Goal: Transaction & Acquisition: Register for event/course

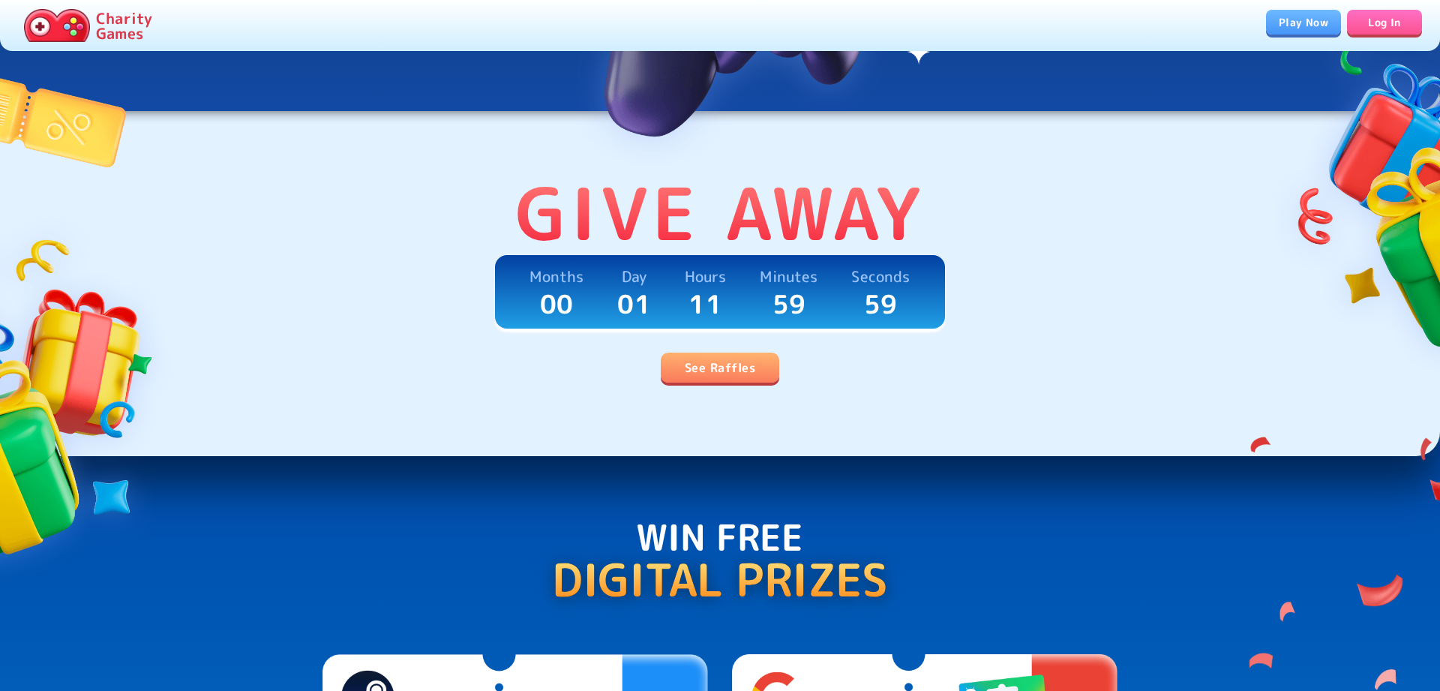
scroll to position [306, 0]
click at [725, 378] on link "See Raffles" at bounding box center [720, 367] width 118 height 30
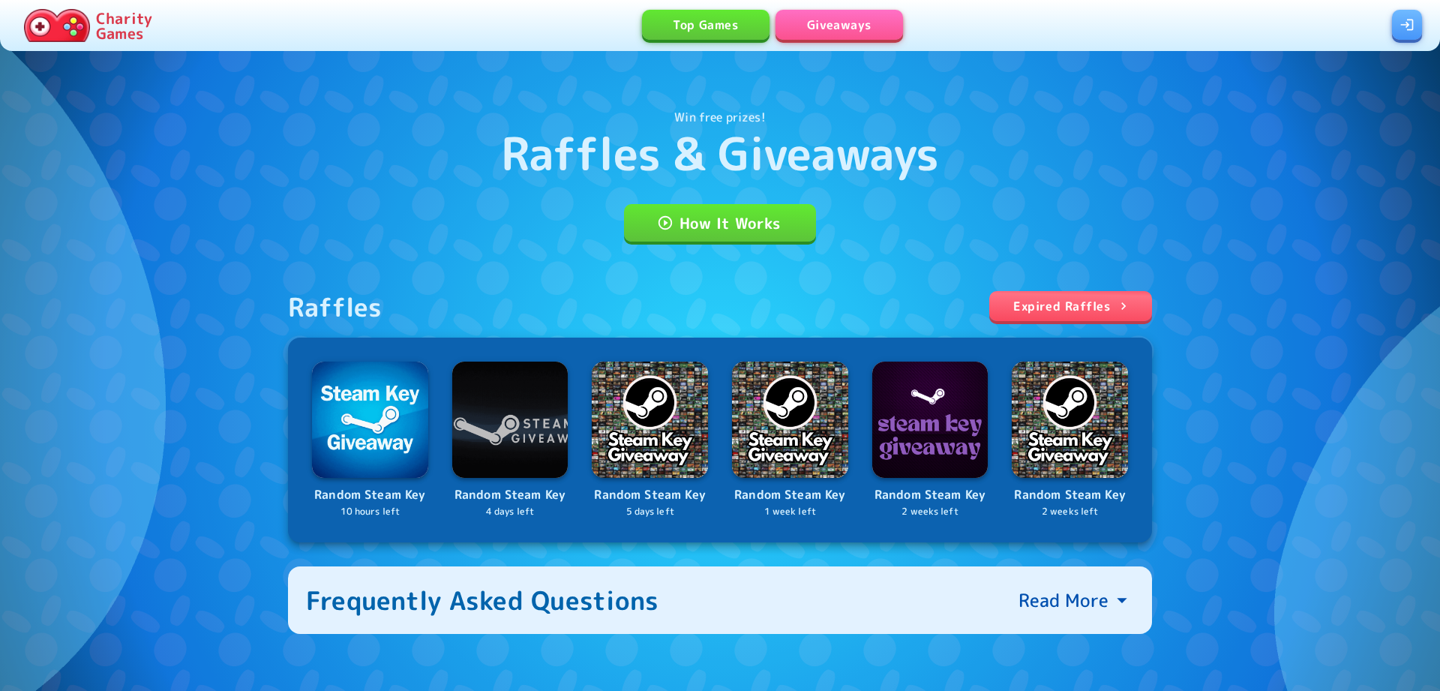
scroll to position [106, 0]
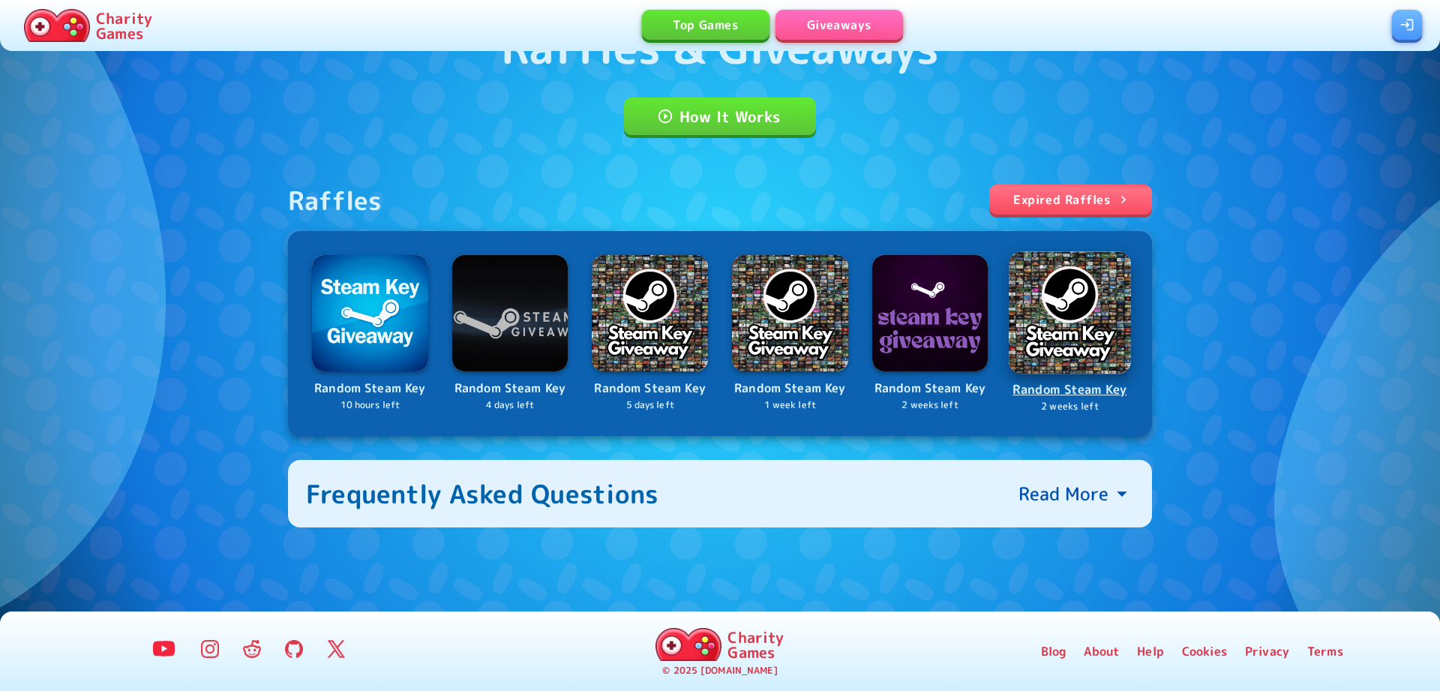
click at [1044, 383] on p "Random Steam Key" at bounding box center [1069, 389] width 119 height 20
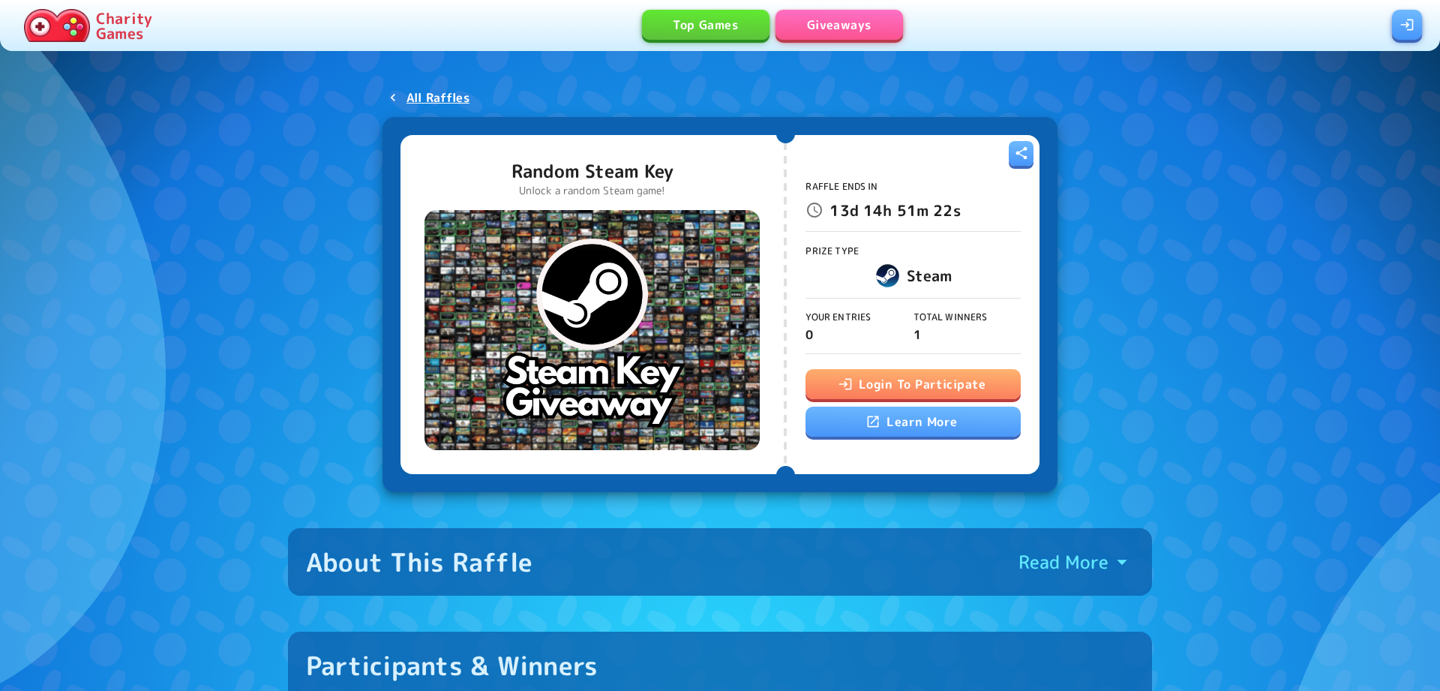
click at [957, 389] on button "Login To Participate" at bounding box center [912, 384] width 214 height 30
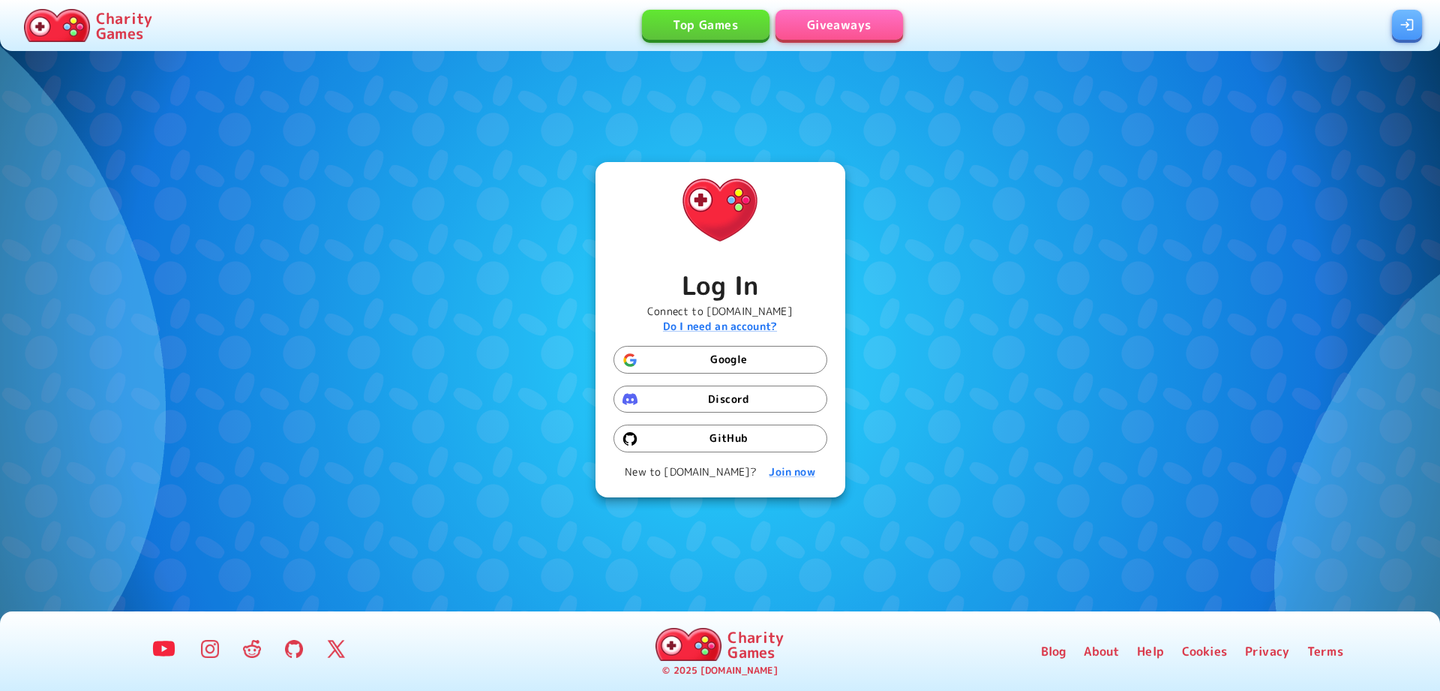
click at [757, 360] on button "Google" at bounding box center [720, 360] width 214 height 28
click at [718, 403] on button "Discord" at bounding box center [720, 399] width 214 height 28
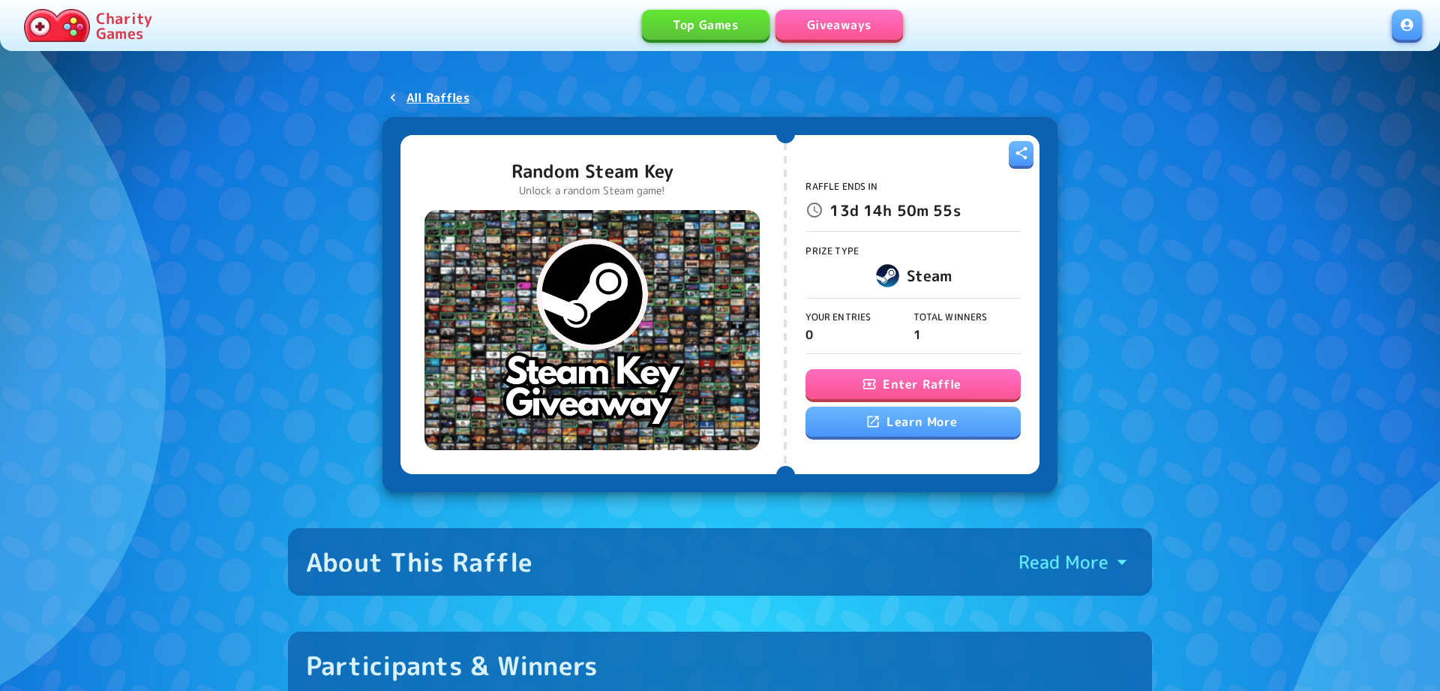
click at [877, 387] on button "Enter Raffle" at bounding box center [912, 384] width 214 height 30
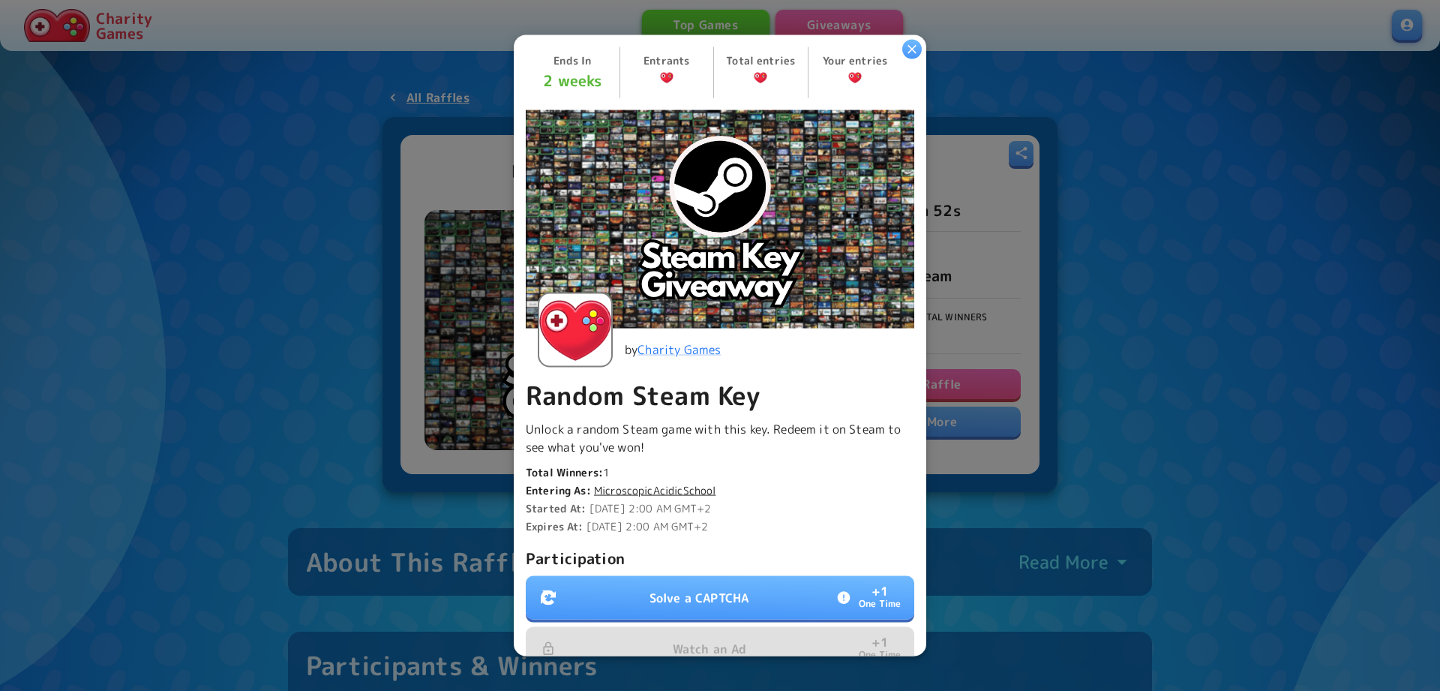
scroll to position [226, 0]
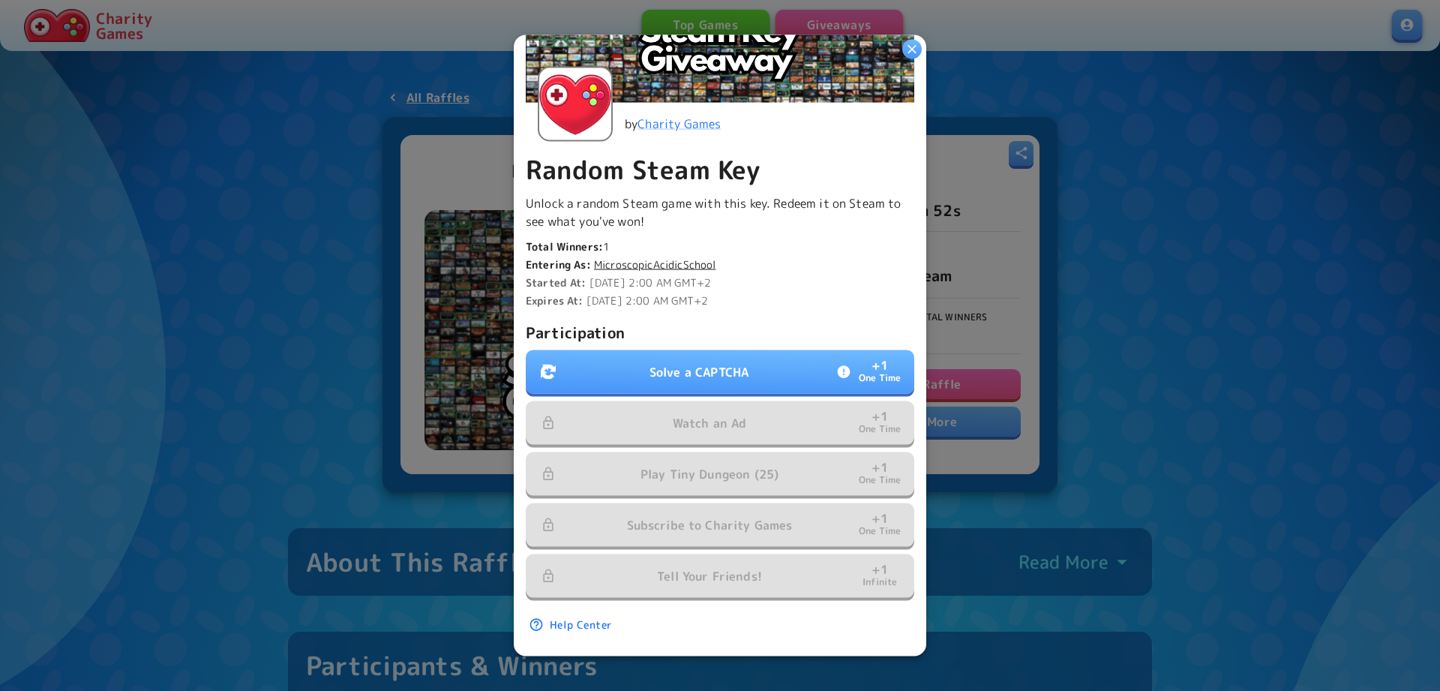
click at [748, 386] on button "Solve a CAPTCHA + 1 One Time" at bounding box center [720, 370] width 388 height 43
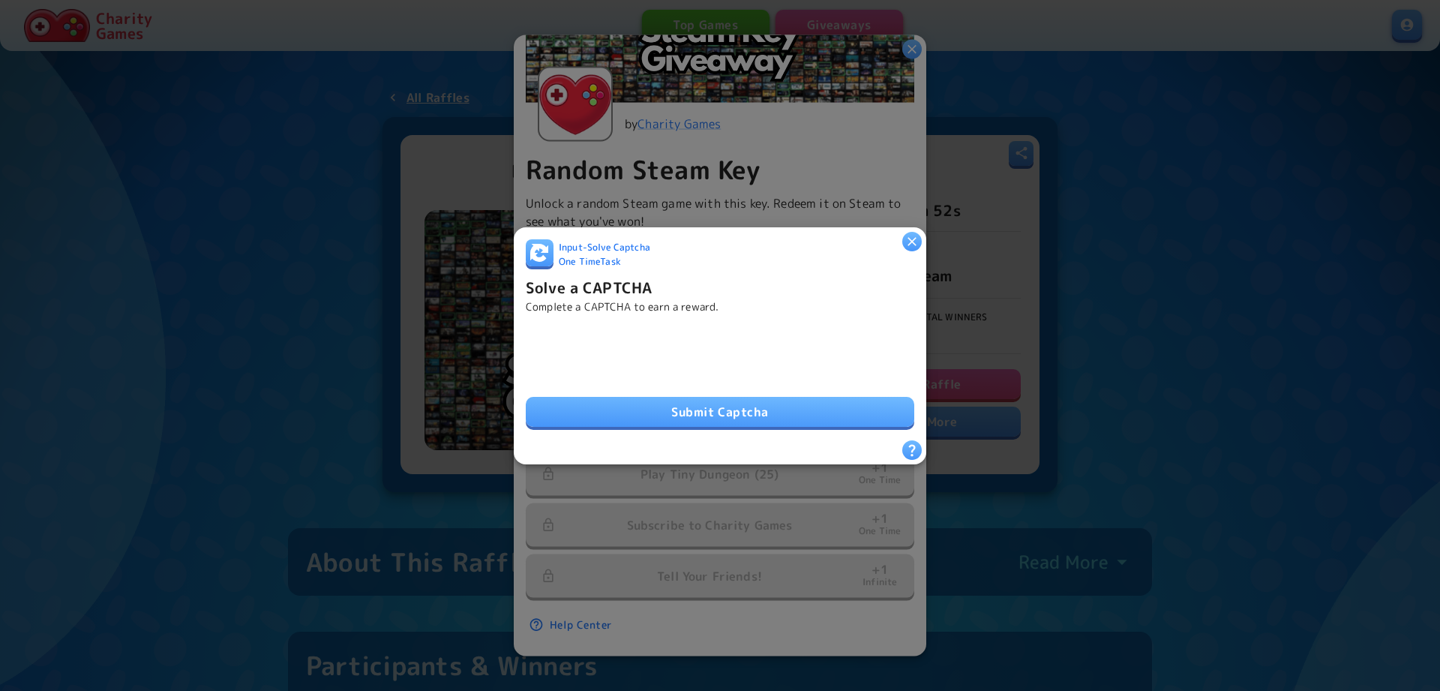
click at [736, 416] on button "Submit Captcha" at bounding box center [720, 412] width 388 height 30
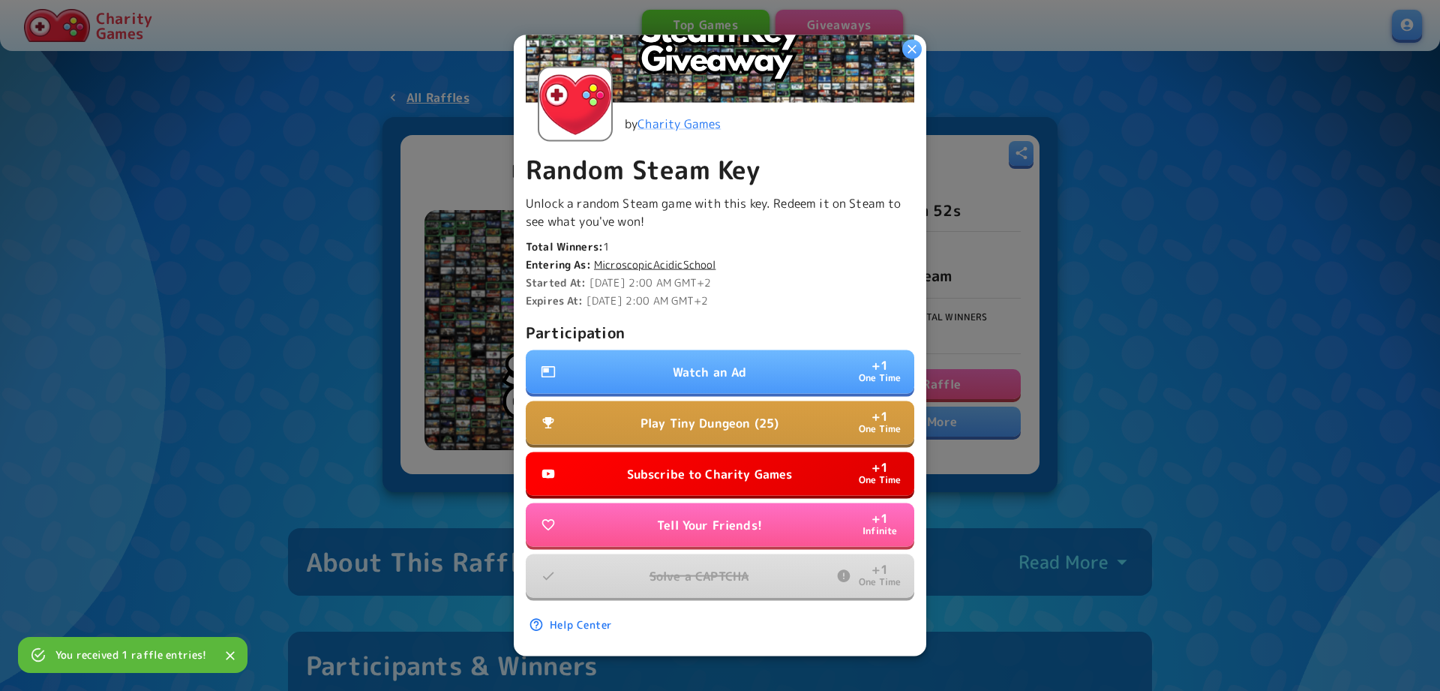
click at [729, 513] on button "Tell Your Friends! + 1 Infinite" at bounding box center [720, 523] width 388 height 43
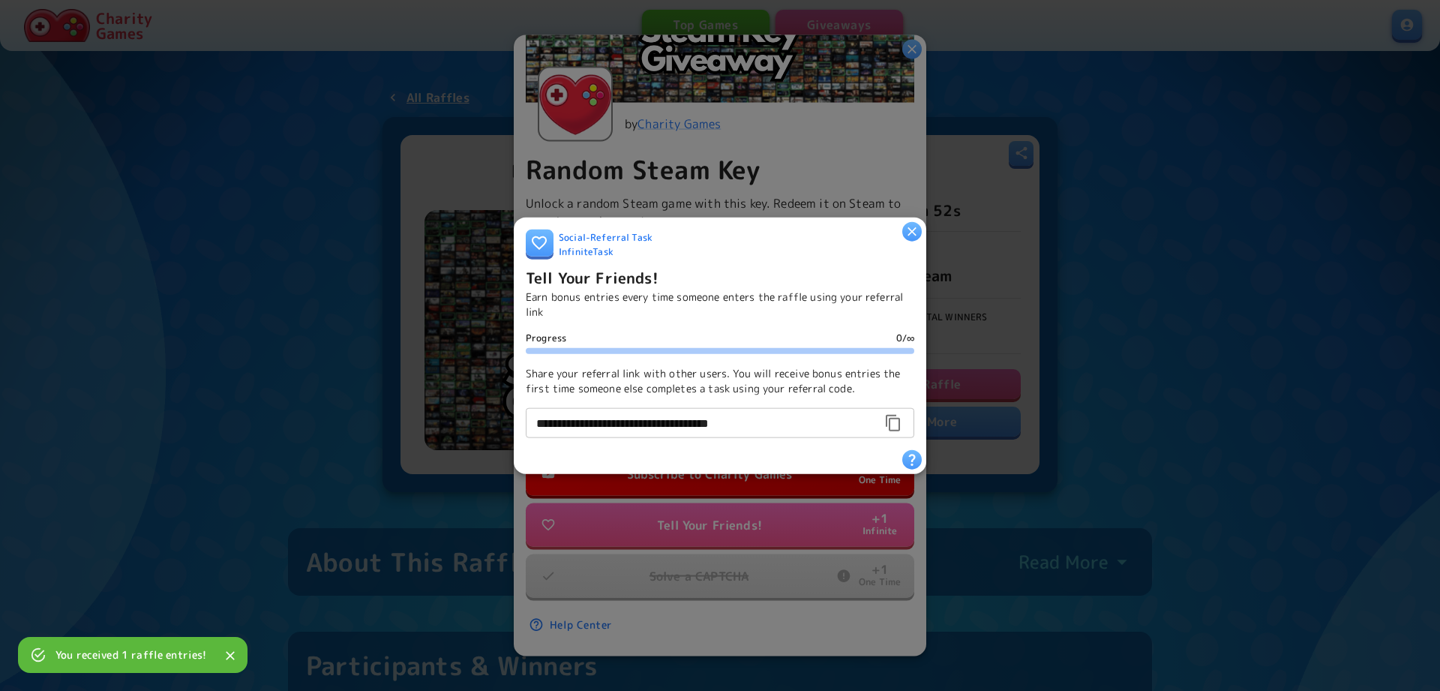
click at [911, 226] on icon "button" at bounding box center [911, 230] width 15 height 15
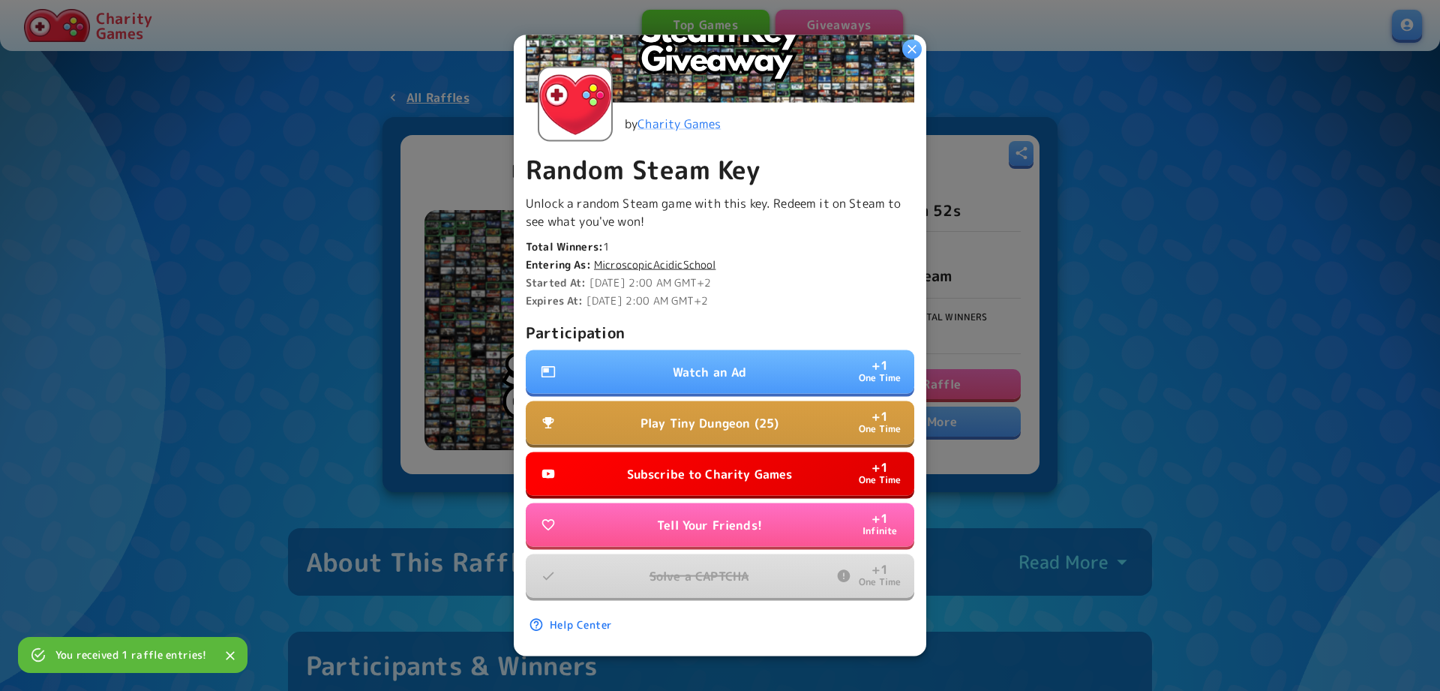
click at [742, 469] on p "Subscribe to Charity Games" at bounding box center [710, 473] width 166 height 18
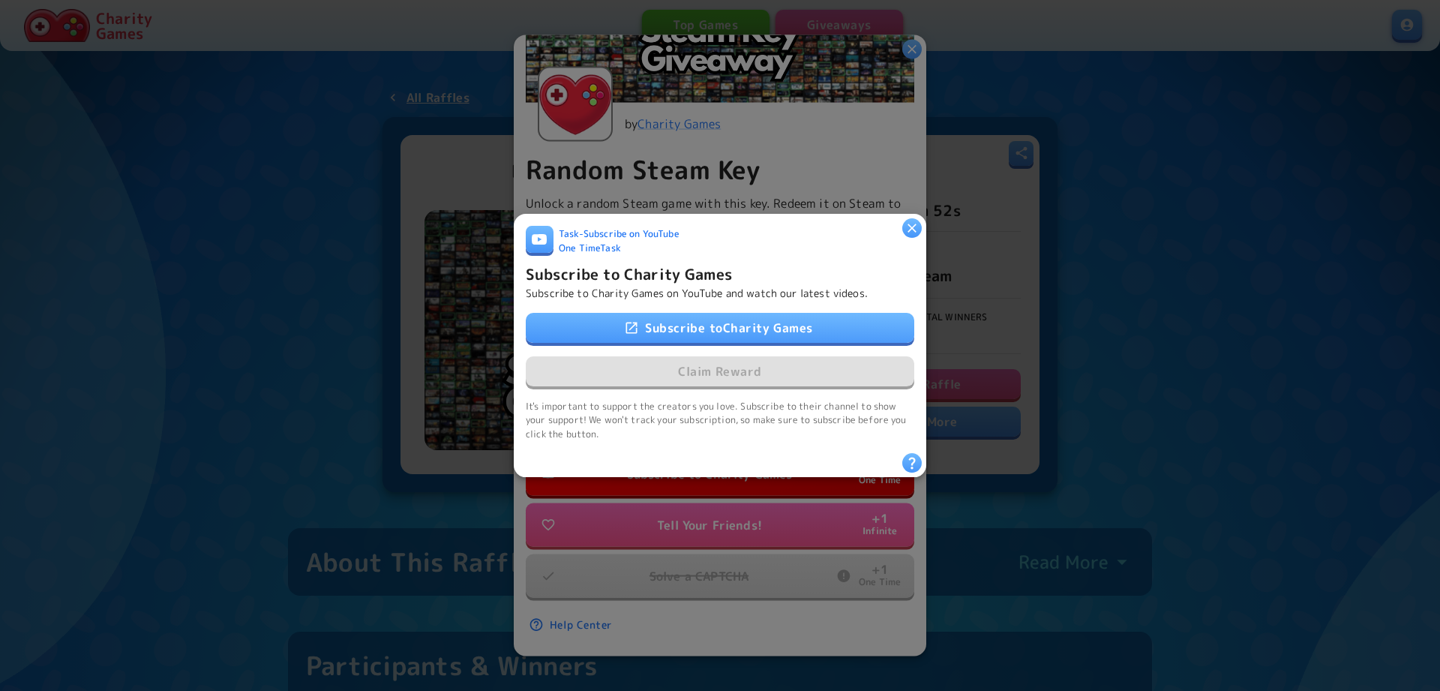
click at [755, 331] on link "Subscribe to Charity Games" at bounding box center [720, 328] width 388 height 30
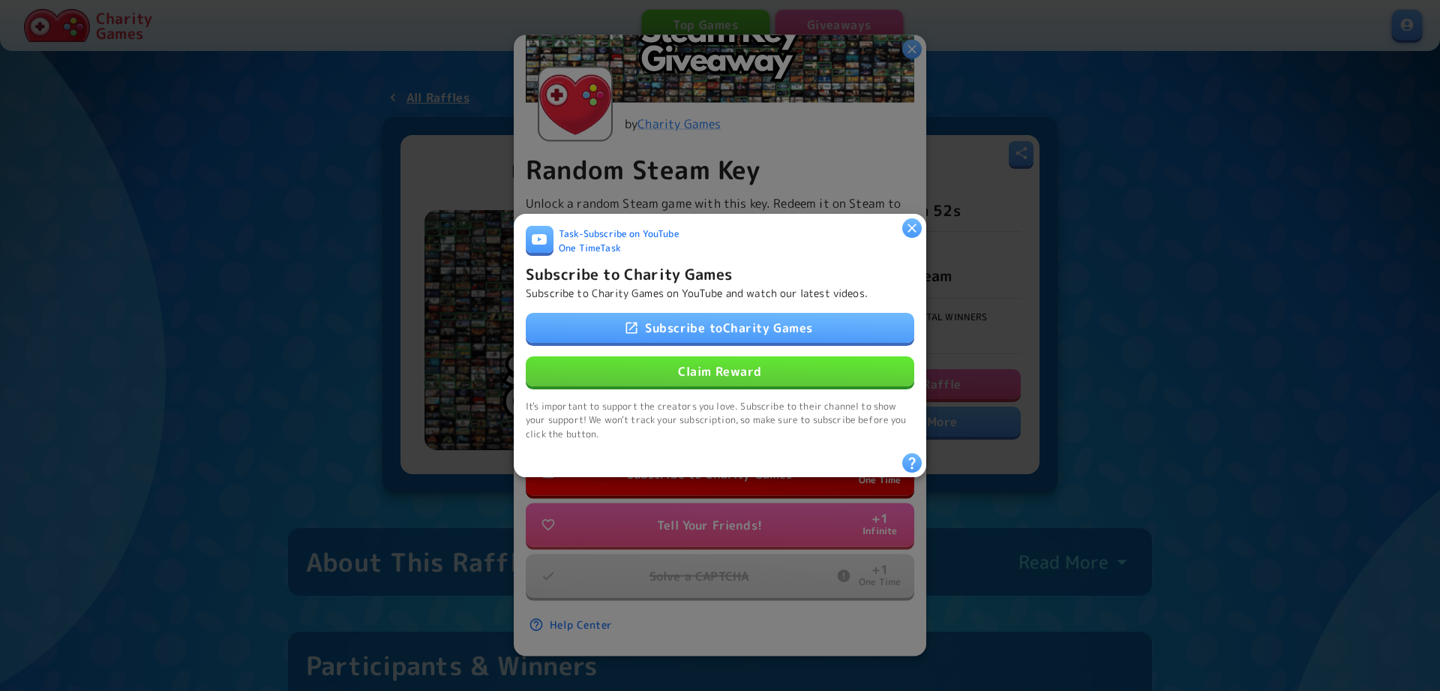
click at [709, 359] on button "Claim Reward" at bounding box center [720, 371] width 388 height 30
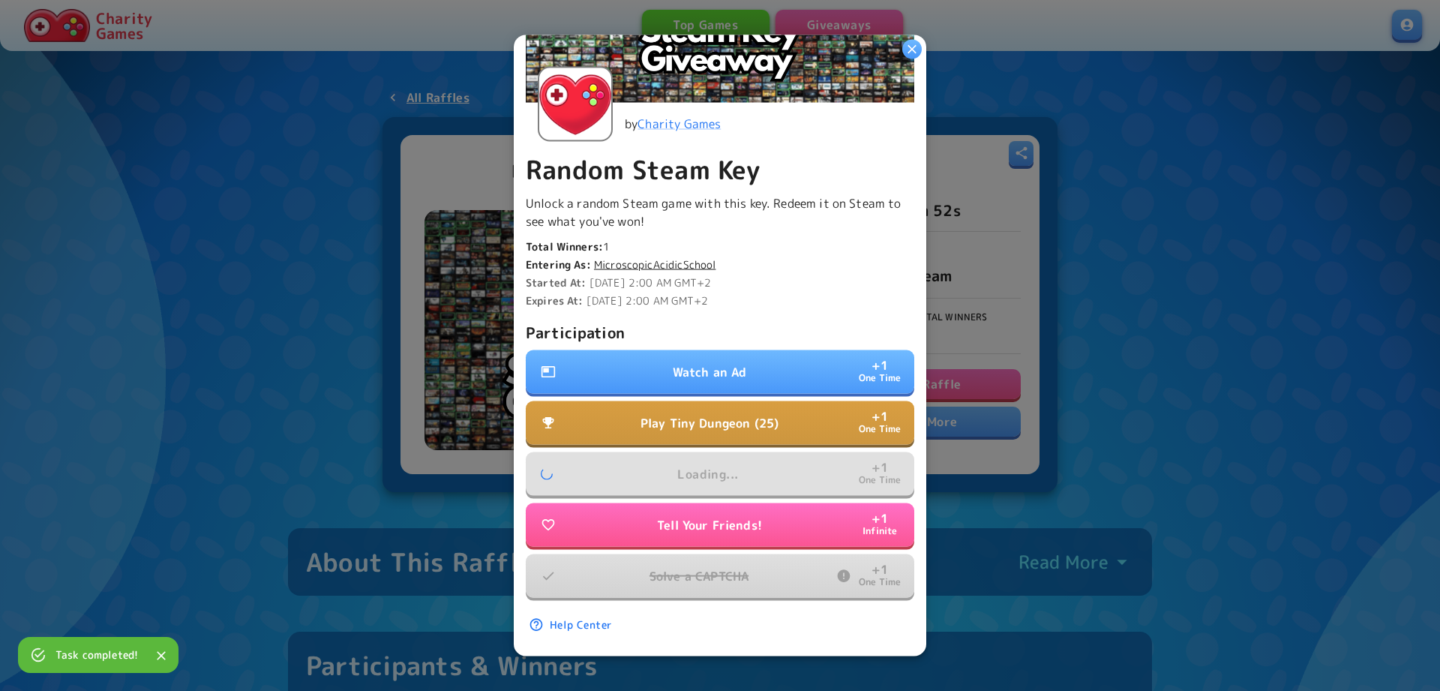
click at [720, 417] on p "Play Tiny Dungeon (25)" at bounding box center [709, 422] width 138 height 18
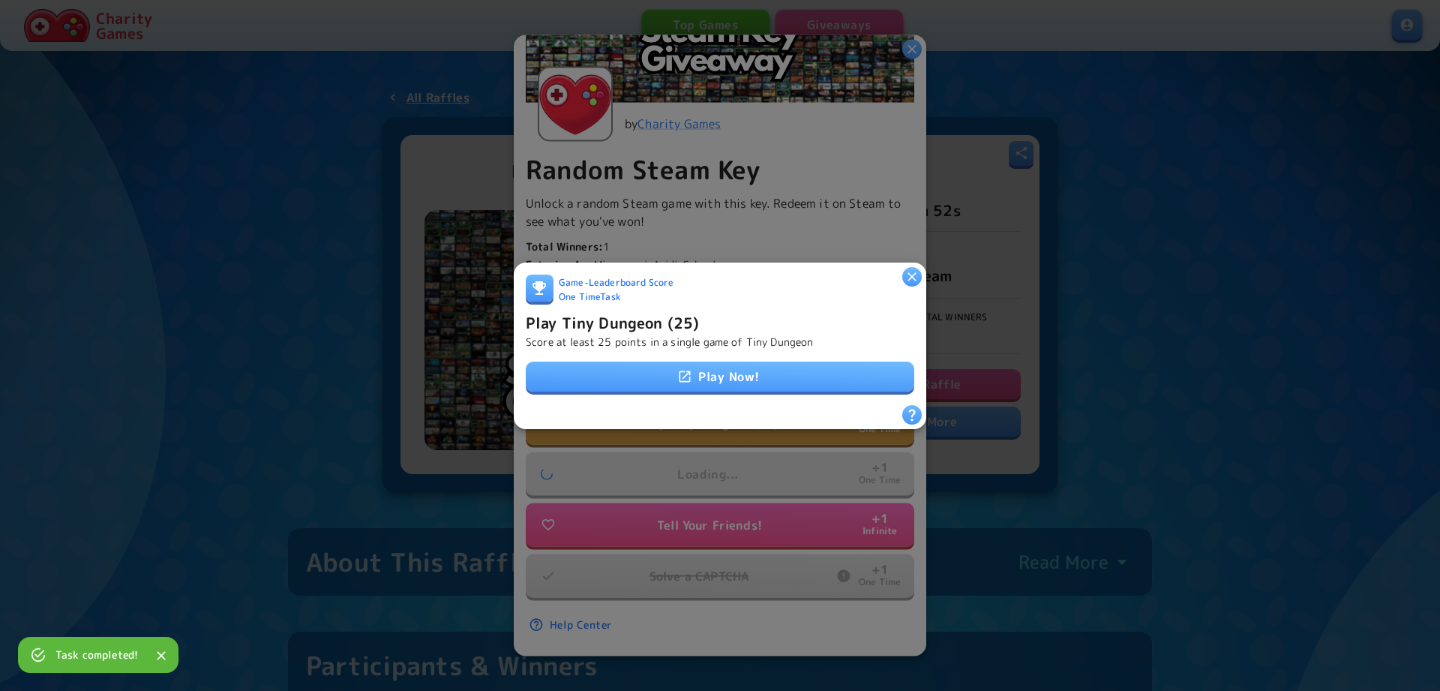
click at [717, 390] on link "Play Now!" at bounding box center [720, 376] width 388 height 30
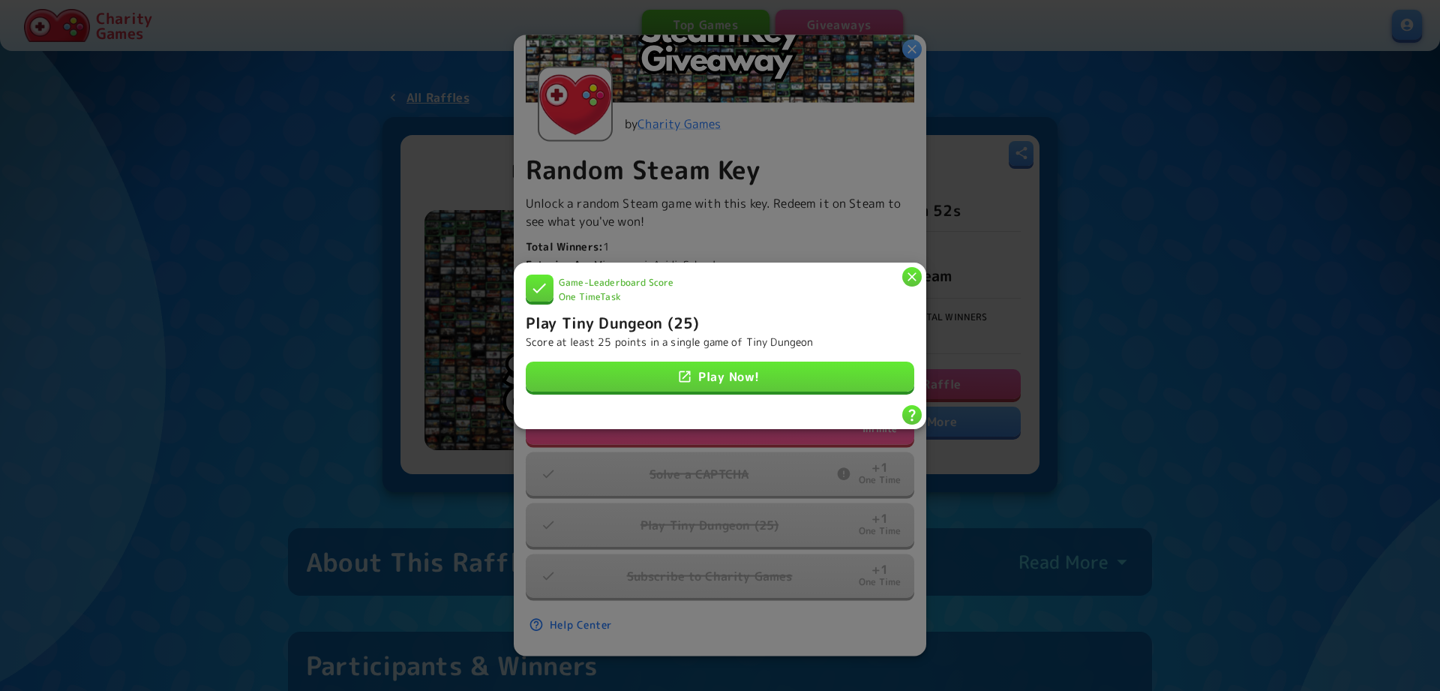
click at [906, 272] on icon "button" at bounding box center [911, 275] width 15 height 15
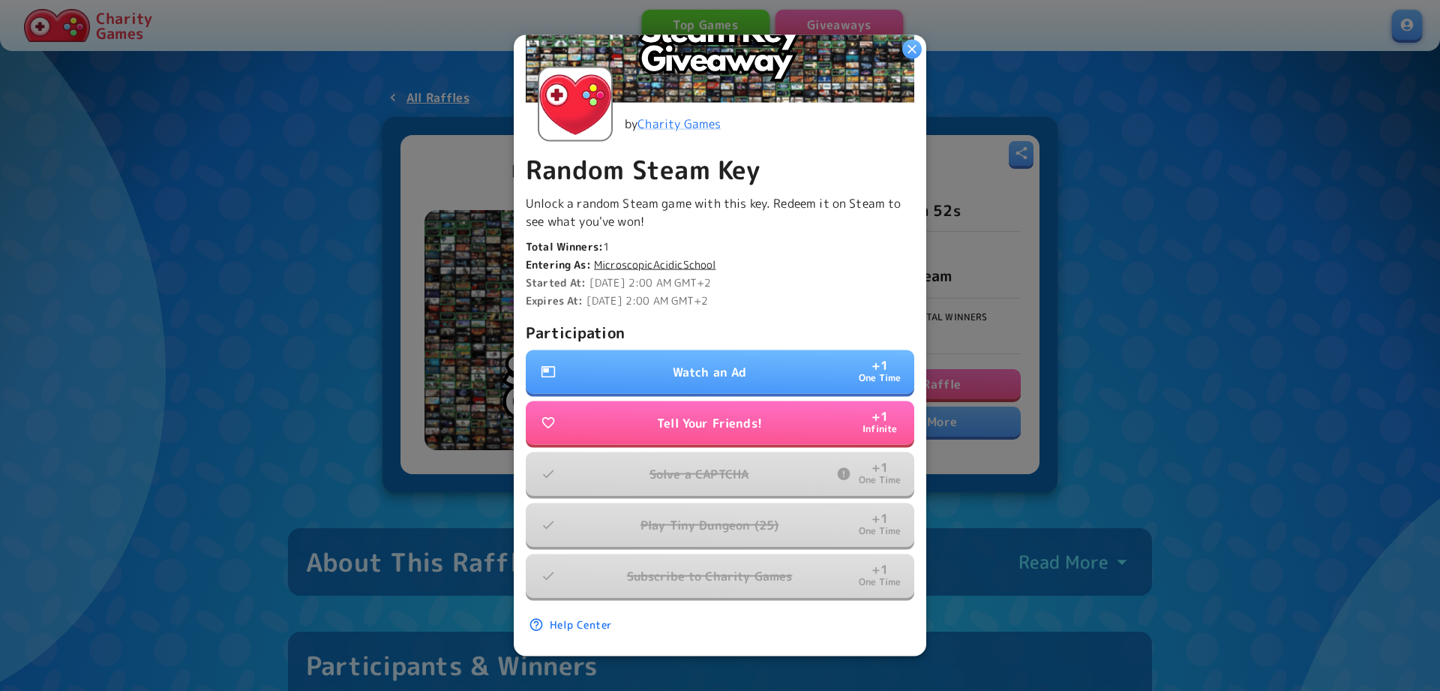
click at [788, 389] on button "Watch an Ad + 1 One Time" at bounding box center [720, 370] width 388 height 43
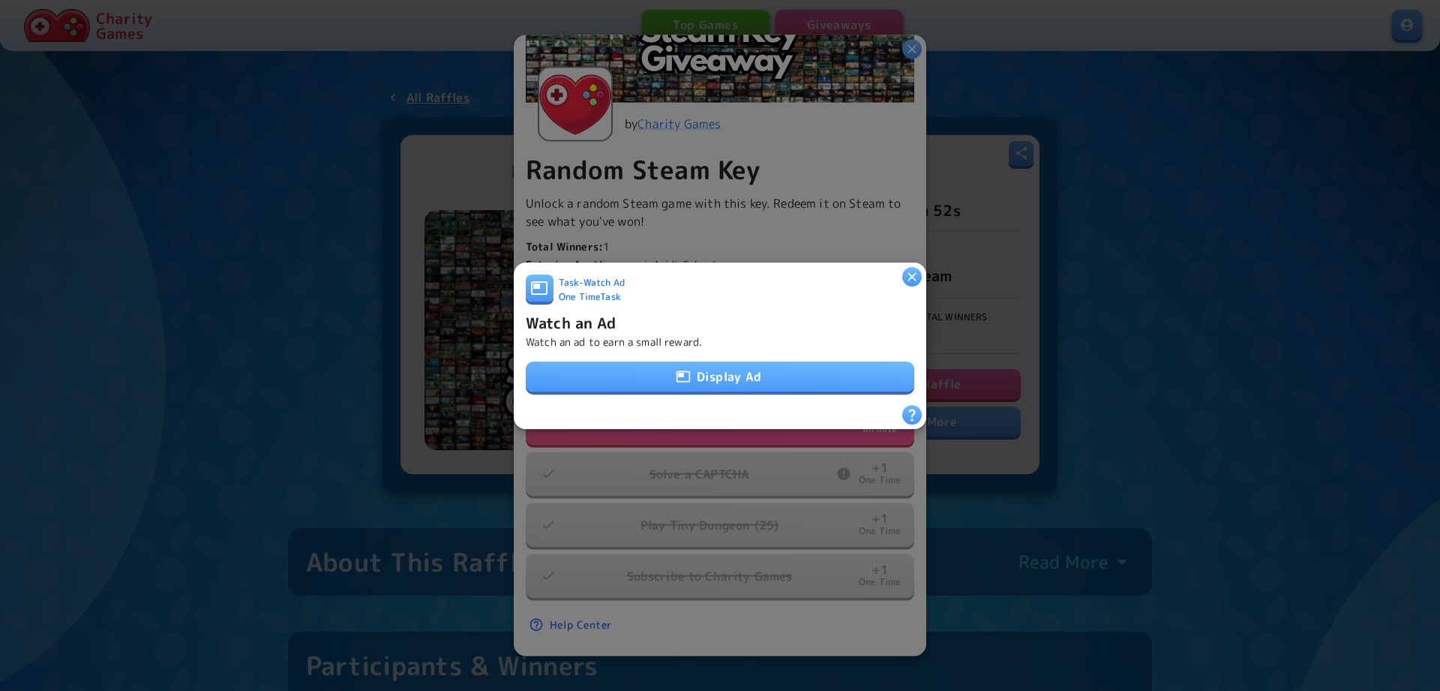
click at [756, 376] on button "Display Ad" at bounding box center [720, 376] width 388 height 30
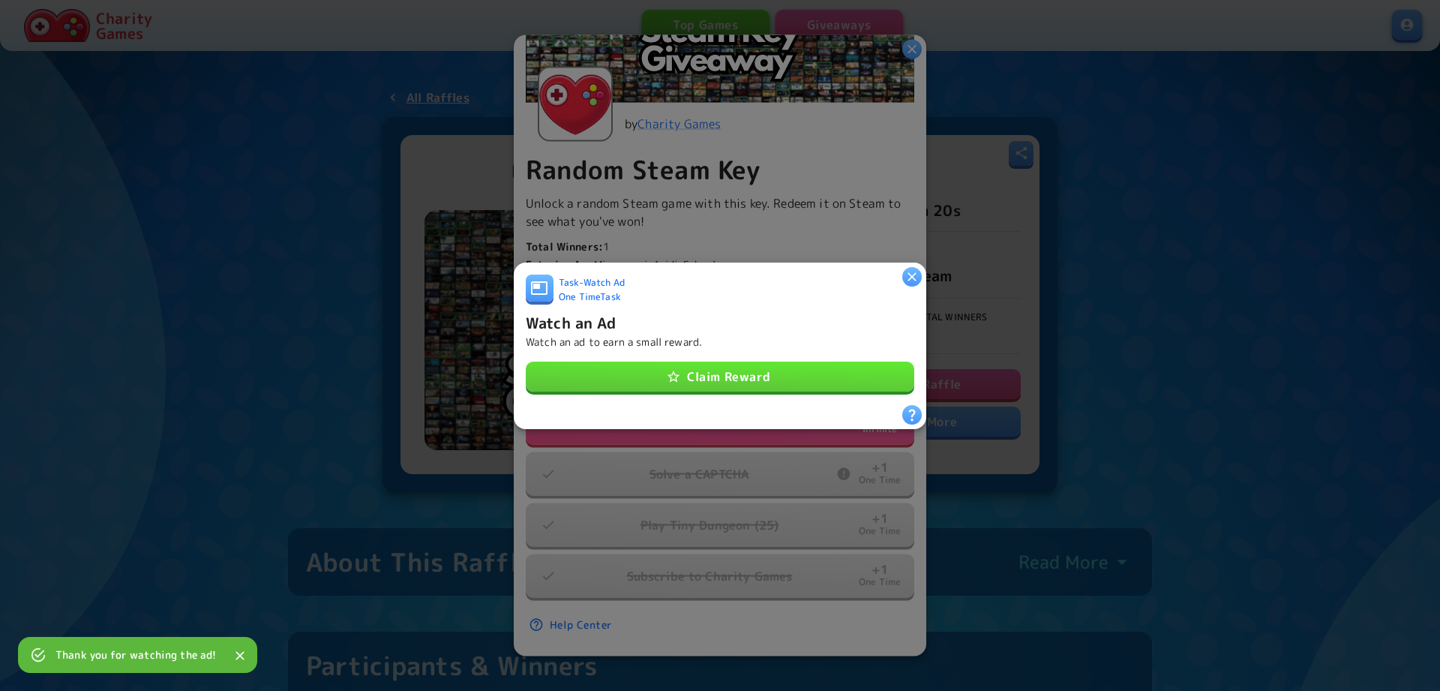
click at [786, 369] on button "Claim Reward" at bounding box center [720, 376] width 388 height 30
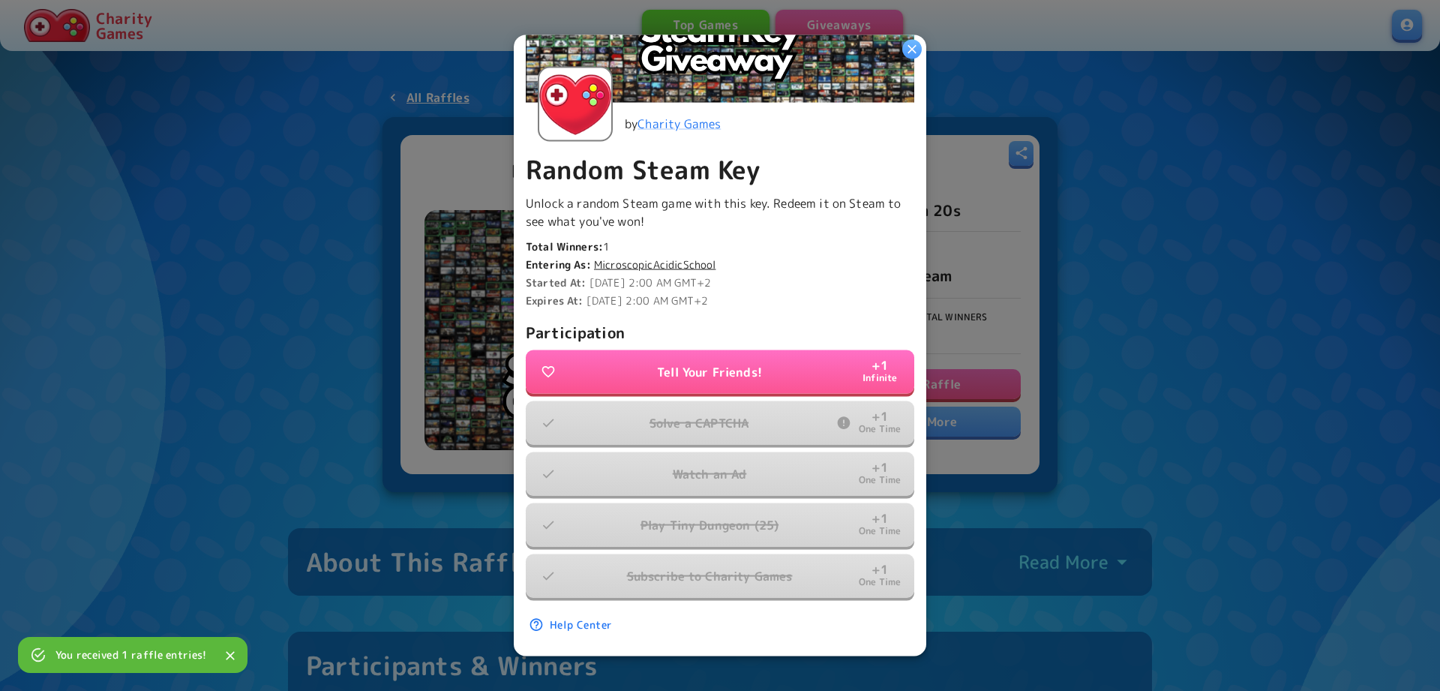
click at [904, 49] on icon "button" at bounding box center [911, 48] width 15 height 15
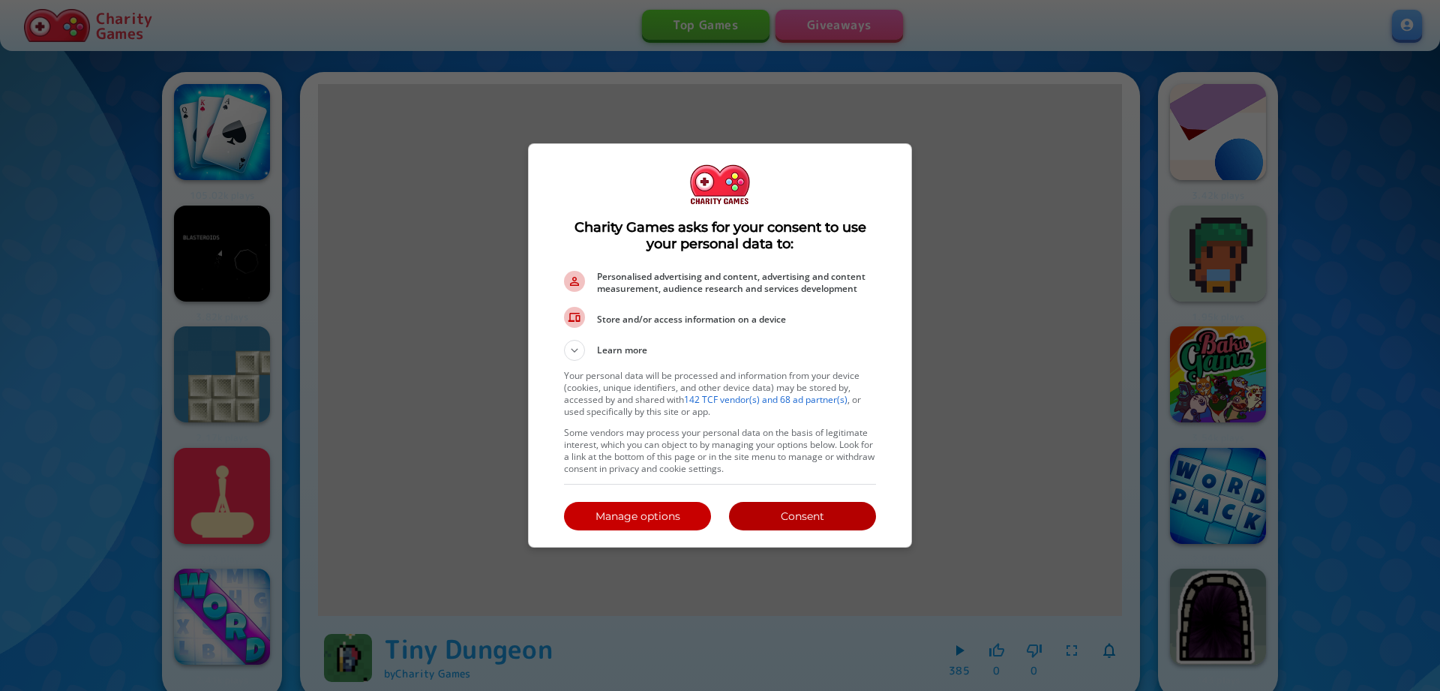
click at [799, 518] on p "Consent" at bounding box center [802, 515] width 147 height 15
